Goal: Task Accomplishment & Management: Manage account settings

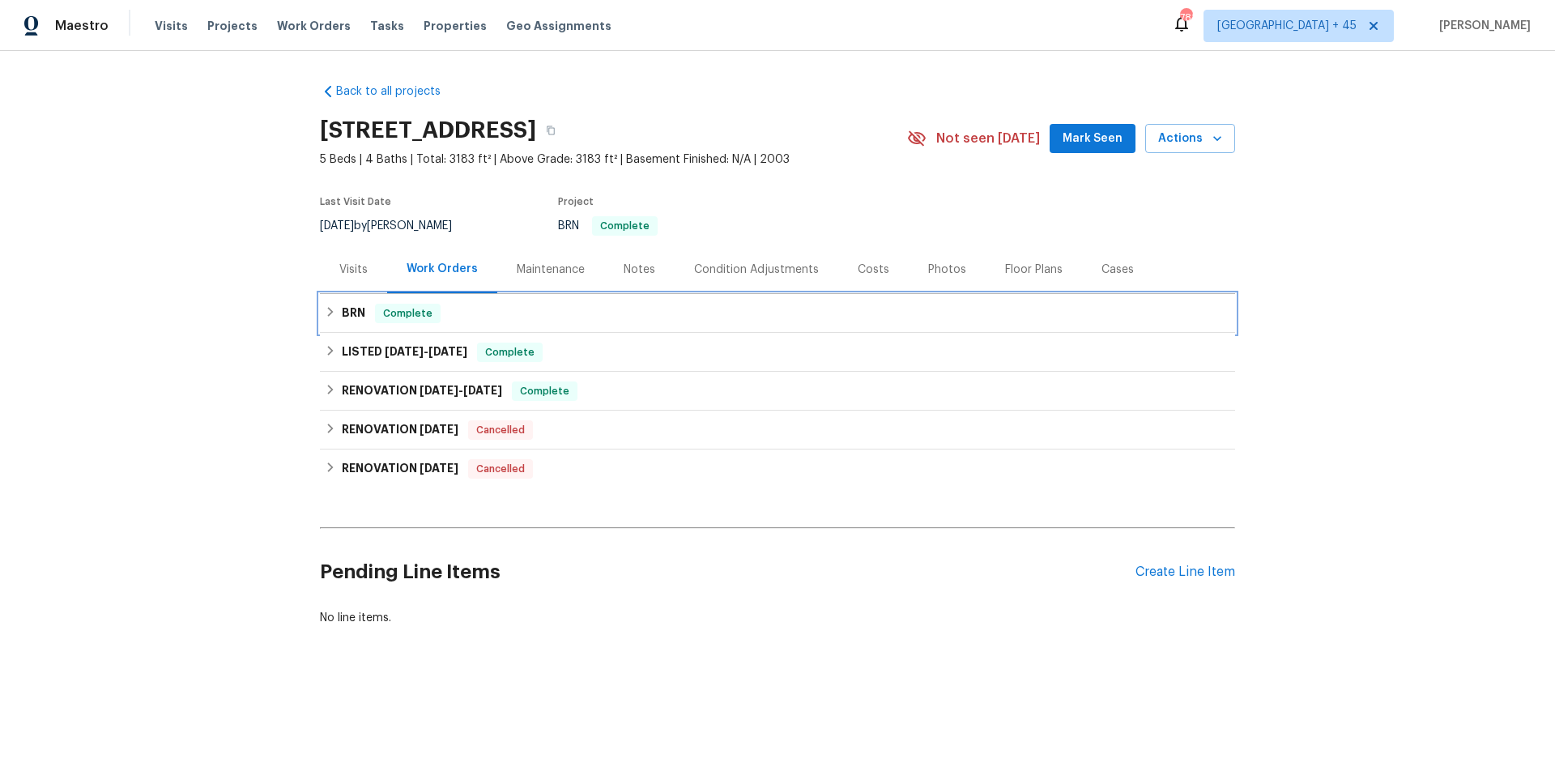
click at [404, 317] on span "Complete" at bounding box center [407, 312] width 62 height 16
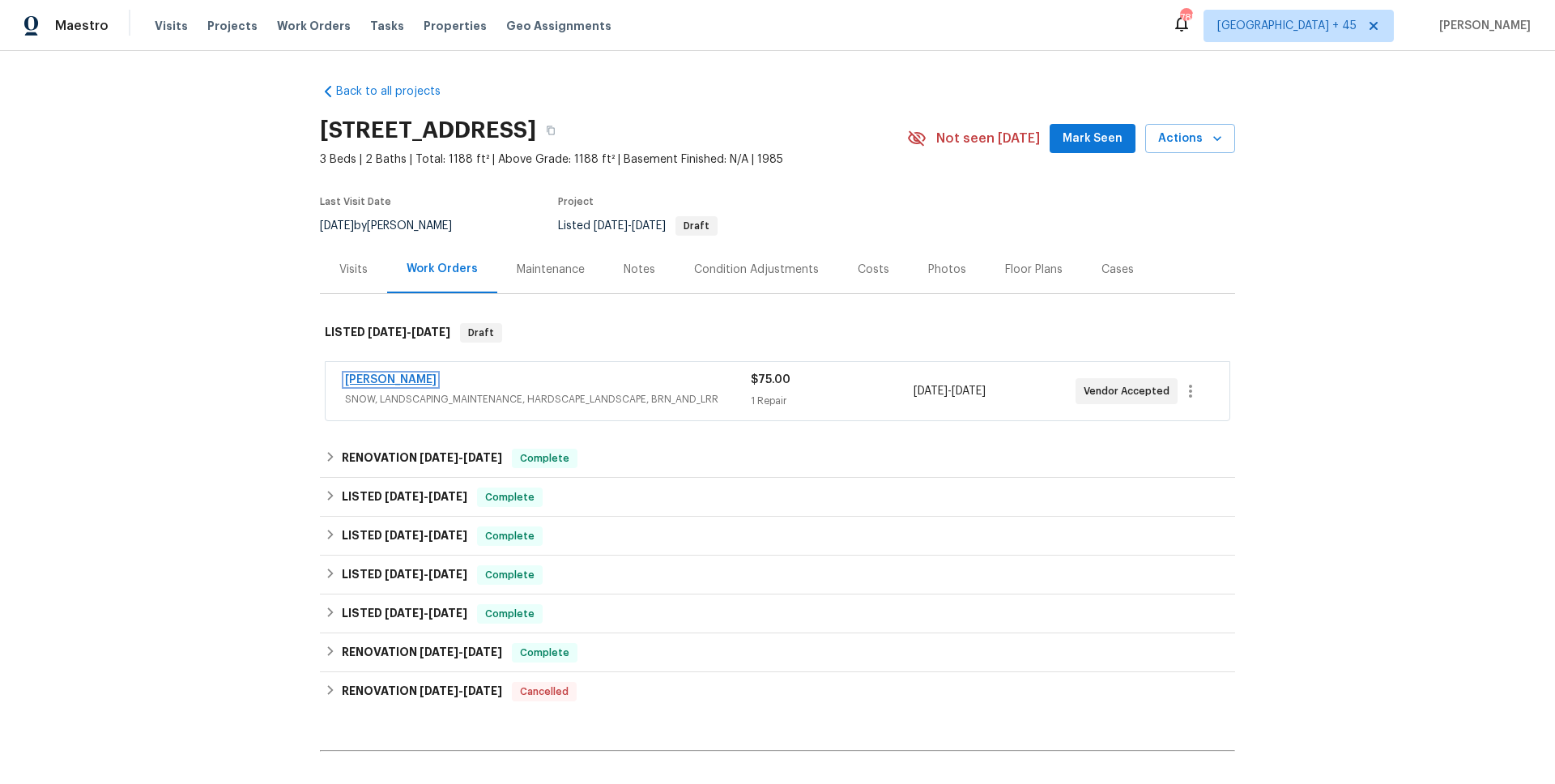
click at [407, 379] on link "[PERSON_NAME]" at bounding box center [391, 379] width 91 height 11
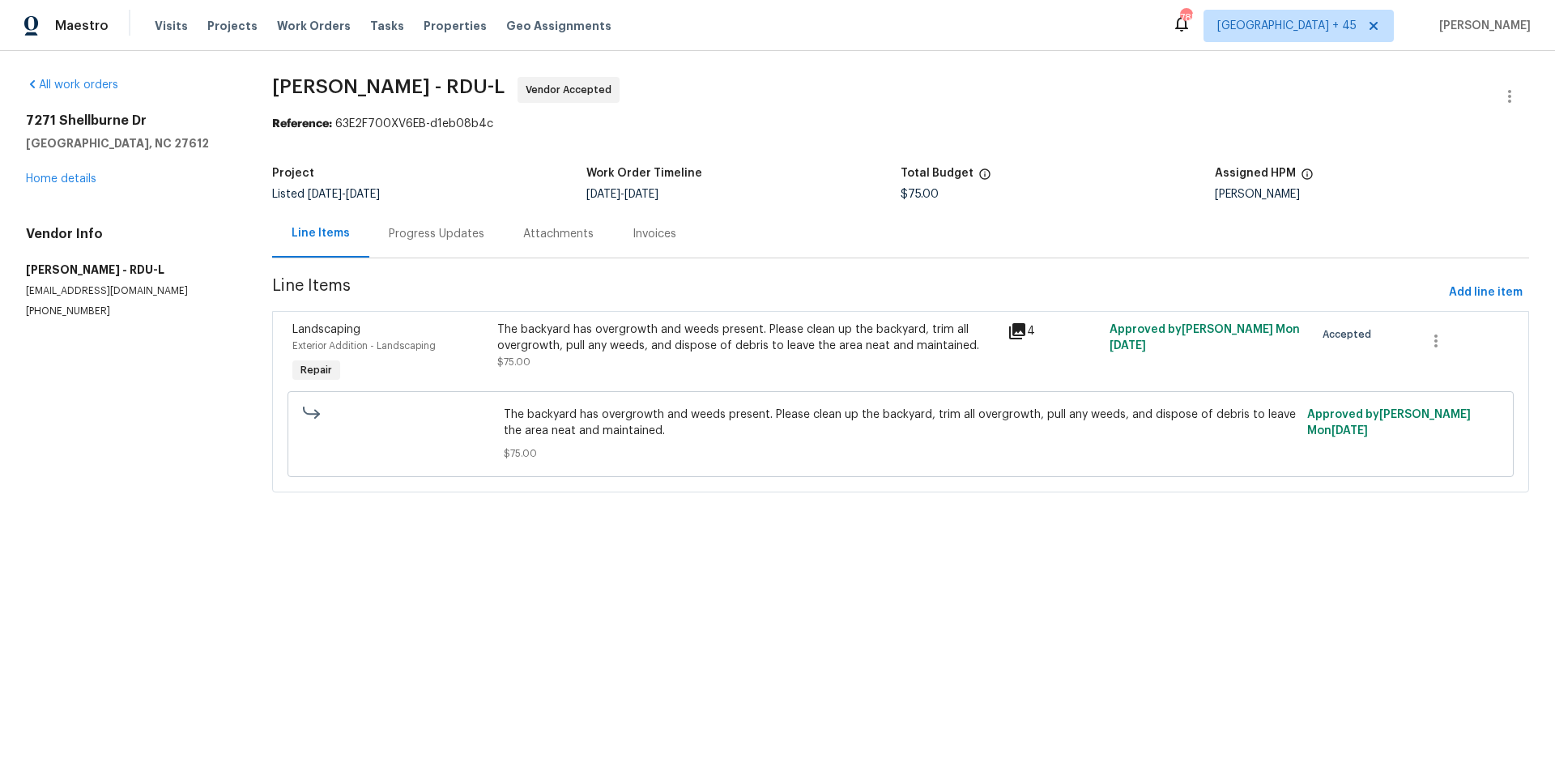
click at [426, 244] on div "Progress Updates" at bounding box center [436, 233] width 135 height 47
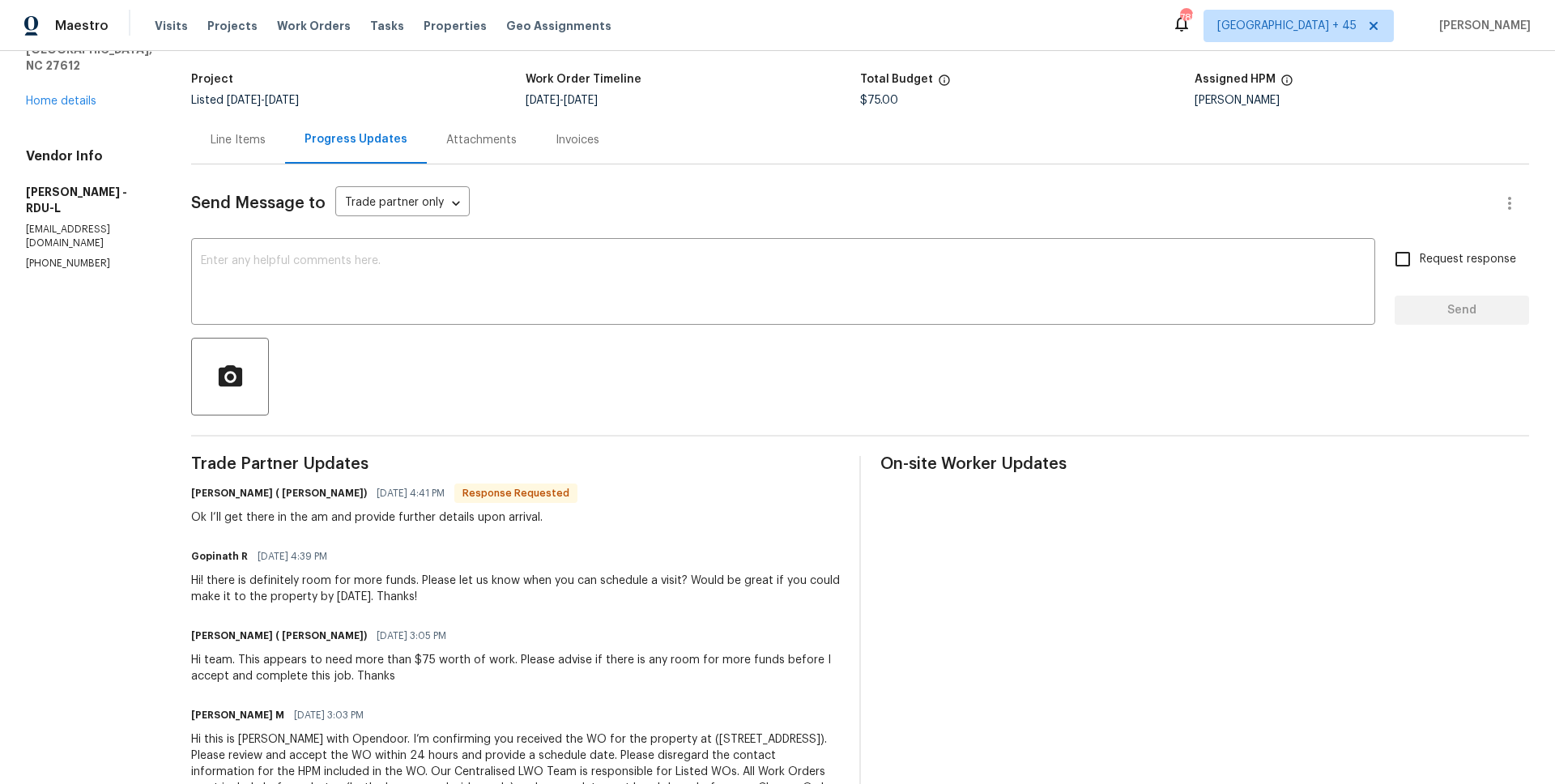
scroll to position [97, 0]
